Goal: Check status: Check status

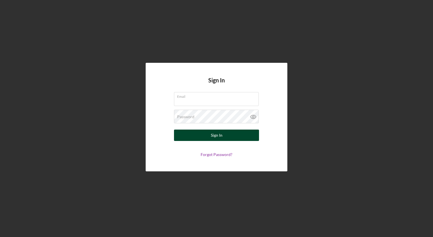
type input "[EMAIL_ADDRESS][DOMAIN_NAME]"
click at [199, 132] on button "Sign In" at bounding box center [216, 134] width 85 height 11
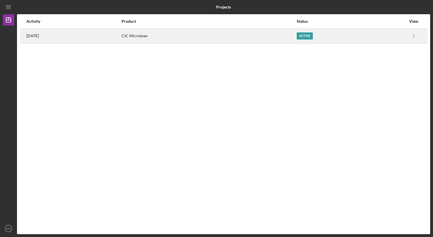
click at [313, 36] on div "Active" at bounding box center [305, 35] width 16 height 7
